Goal: Task Accomplishment & Management: Complete application form

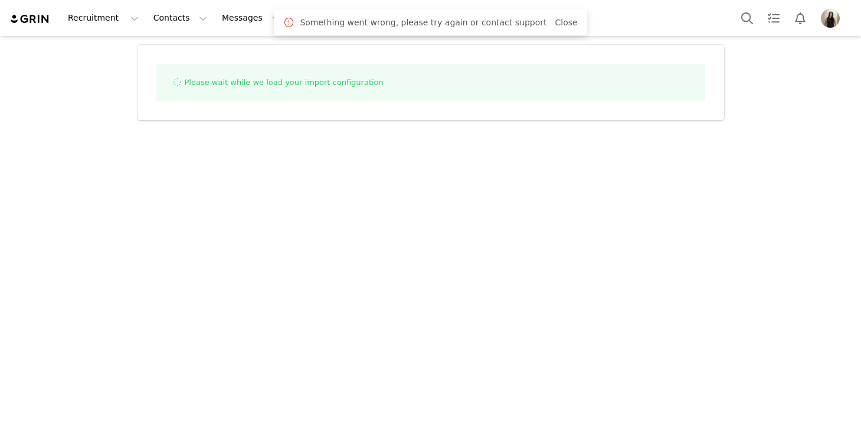
select select "influencer"
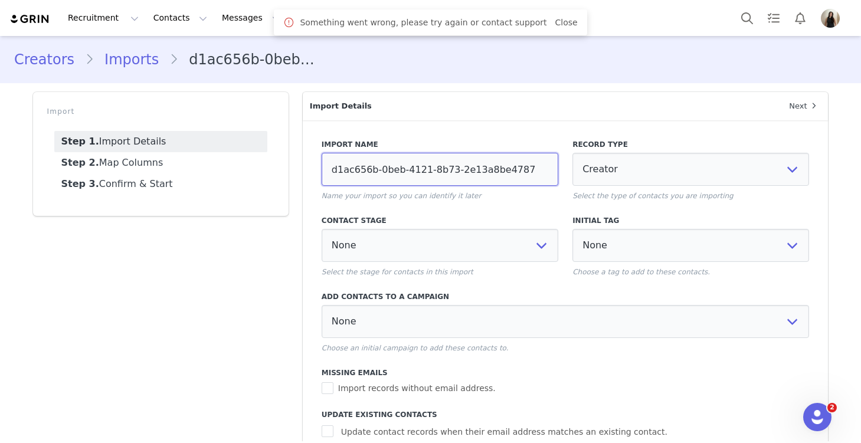
drag, startPoint x: 530, startPoint y: 168, endPoint x: 327, endPoint y: 160, distance: 203.6
click at [327, 161] on input "d1ac656b-0beb-4121-8b73-2e13a8be4787" at bounding box center [439, 169] width 237 height 33
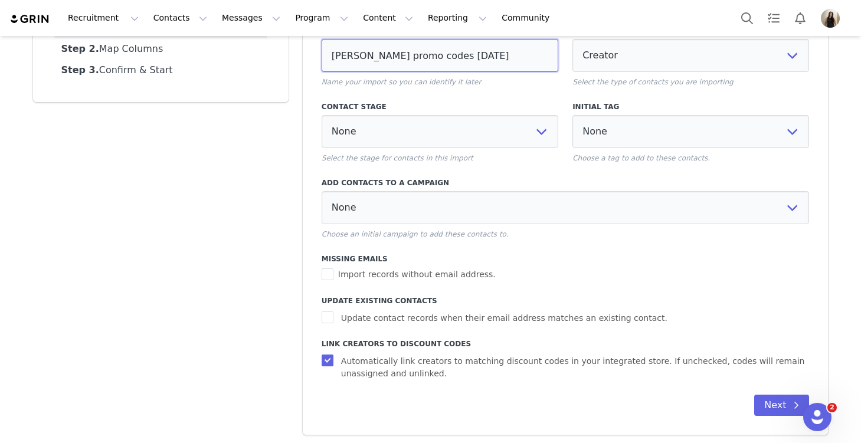
scroll to position [116, 0]
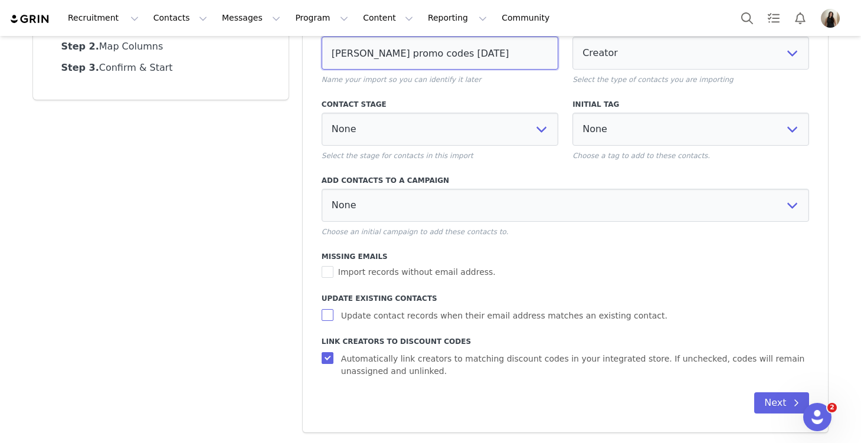
type input "[PERSON_NAME] promo codes [DATE]"
click at [332, 314] on input "Update contact records when their email address matches an existing contact." at bounding box center [328, 315] width 15 height 12
checkbox input "true"
click at [331, 357] on input "Automatically link creators to matching discount codes in your integrated store…" at bounding box center [328, 358] width 15 height 12
checkbox input "false"
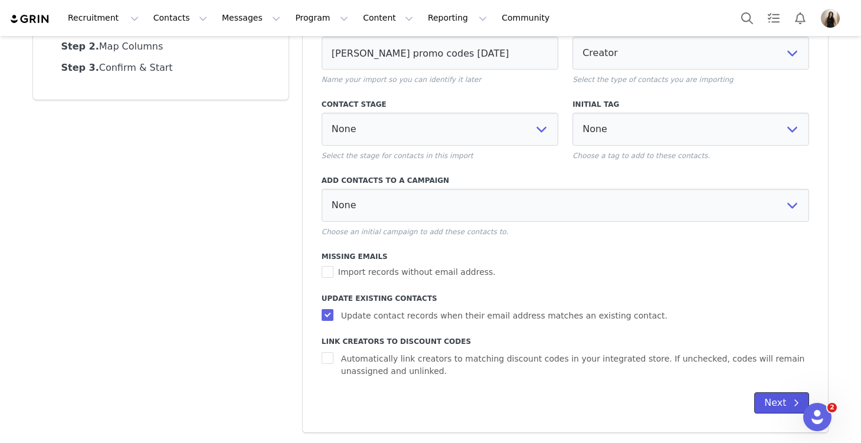
click at [783, 409] on button "Next" at bounding box center [781, 402] width 55 height 21
select select
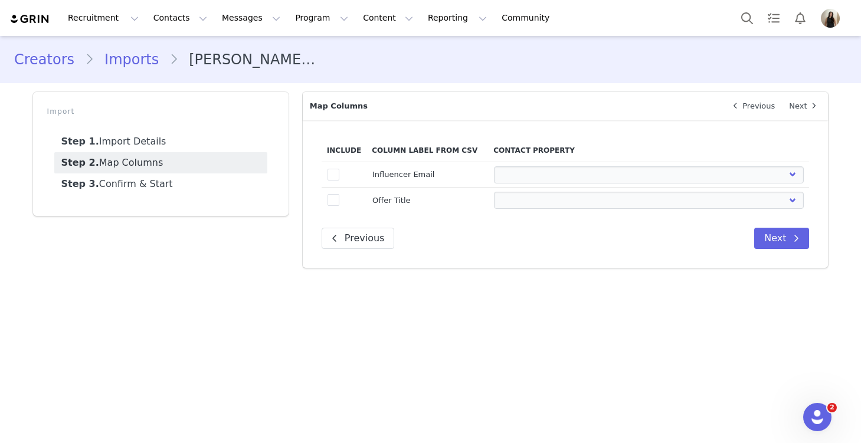
scroll to position [0, 0]
click at [330, 174] on span at bounding box center [333, 175] width 12 height 12
click at [339, 169] on input "true" at bounding box center [339, 169] width 0 height 0
select select
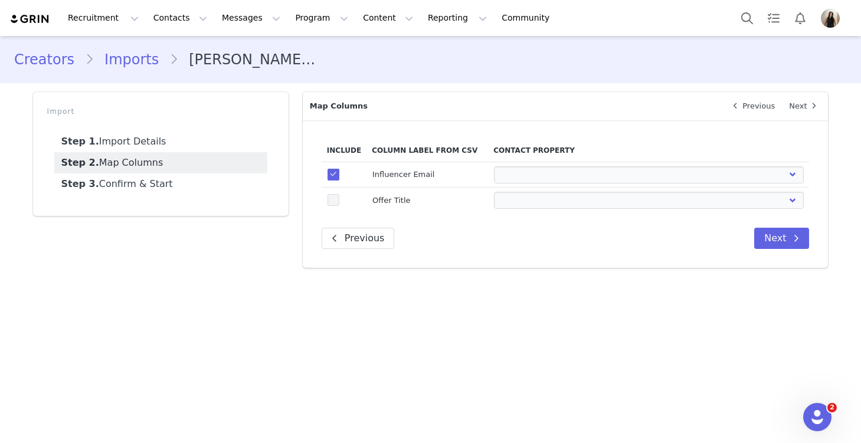
click at [333, 202] on span at bounding box center [333, 200] width 12 height 12
click at [339, 194] on input "true" at bounding box center [339, 194] width 0 height 0
select select
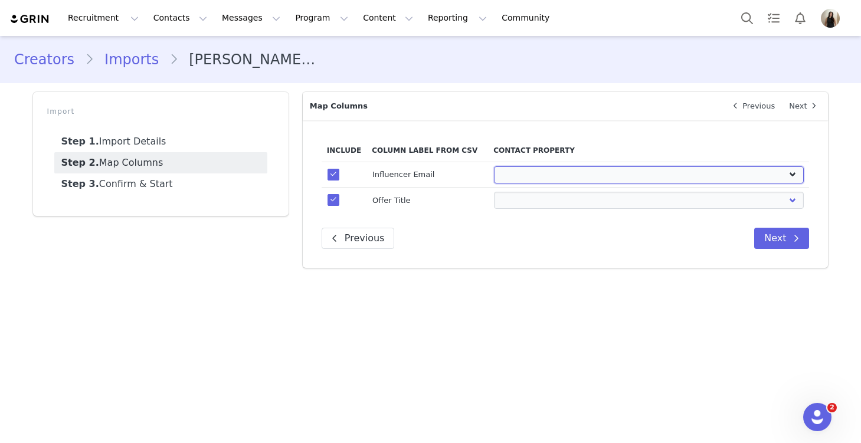
click at [494, 176] on select "First Name Last Name Email PayPal Email Gender Language Phone Country Code Phon…" at bounding box center [649, 174] width 310 height 17
select select "email"
click at [494, 166] on select "First Name Last Name Email PayPal Email Gender Language Phone Country Code Phon…" at bounding box center [649, 174] width 310 height 17
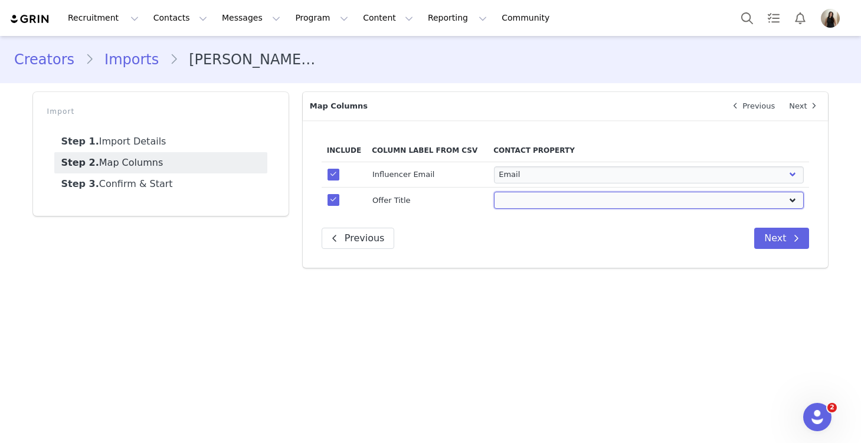
click at [519, 197] on select "First Name Last Name Email PayPal Email Gender Language Phone Country Code Phon…" at bounding box center [649, 200] width 310 height 17
select select "field_24410"
click at [494, 192] on select "First Name Last Name Email PayPal Email Gender Language Phone Country Code Phon…" at bounding box center [649, 200] width 310 height 17
click at [780, 236] on button "Next" at bounding box center [781, 238] width 55 height 21
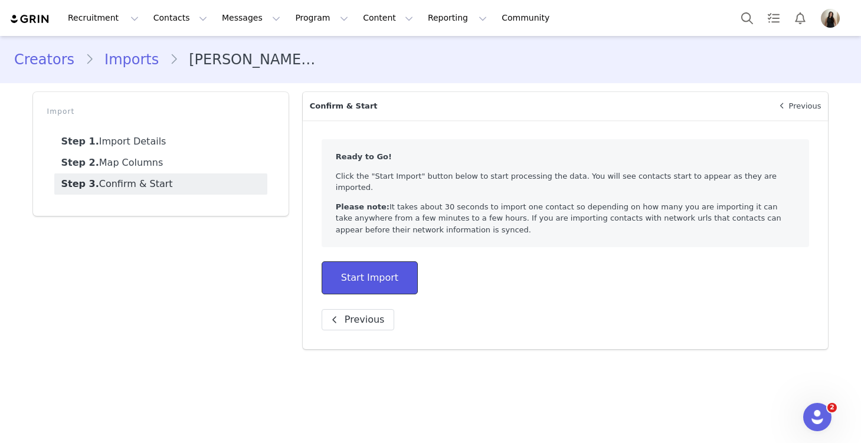
click at [348, 266] on button "Start Import" at bounding box center [369, 277] width 96 height 33
